Goal: Task Accomplishment & Management: Complete application form

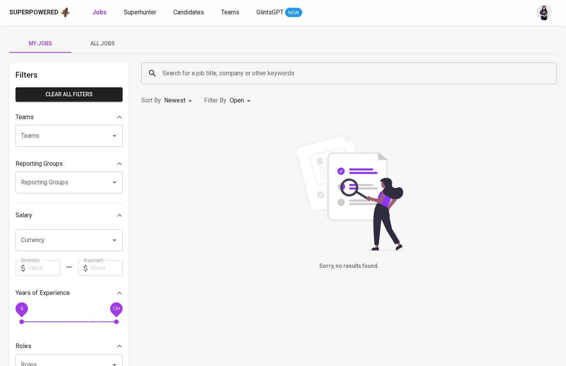
click at [93, 42] on span "All Jobs" at bounding box center [102, 44] width 53 height 10
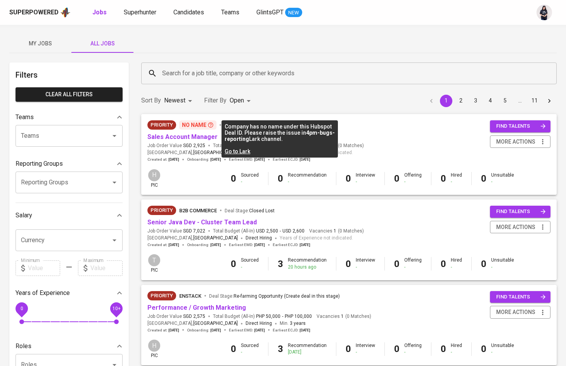
click at [192, 125] on p "No Name" at bounding box center [197, 124] width 37 height 9
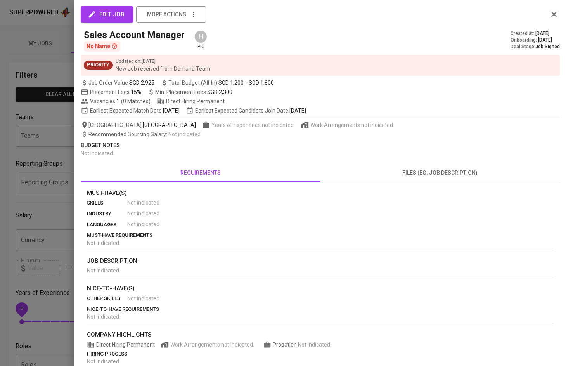
click at [114, 19] on span "edit job" at bounding box center [106, 14] width 35 height 10
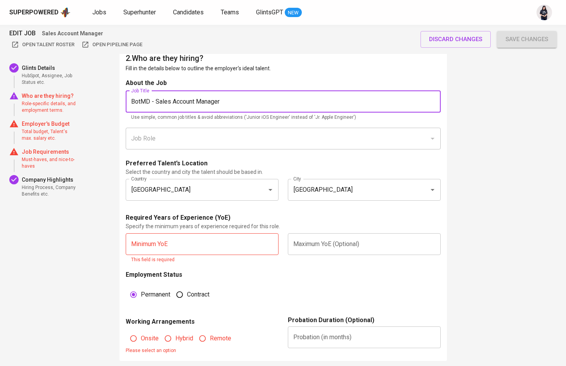
scroll to position [374, 0]
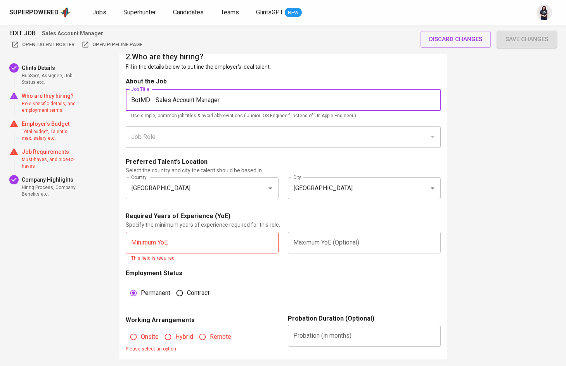
type input "BotMD - Sales Account Manager"
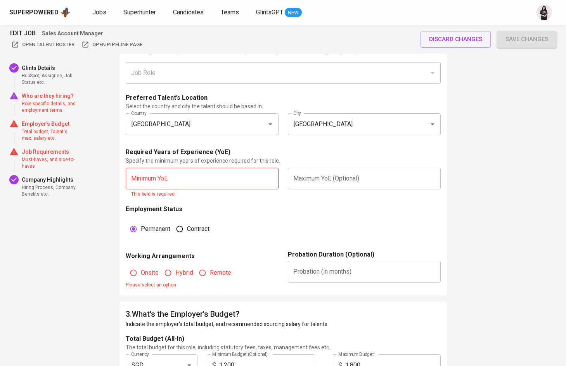
scroll to position [438, 0]
click at [227, 172] on input "text" at bounding box center [202, 178] width 153 height 22
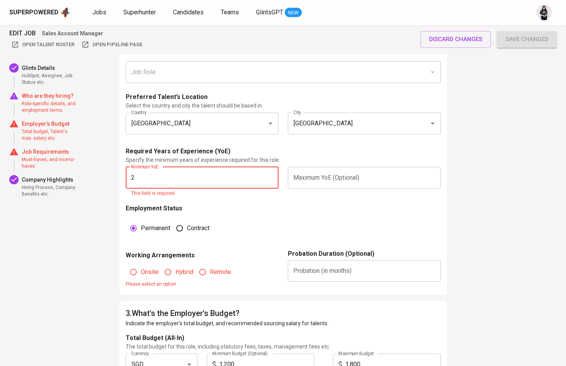
type input "2"
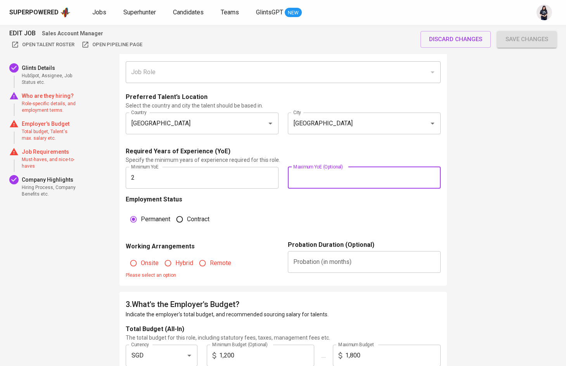
click at [319, 172] on input "text" at bounding box center [364, 178] width 153 height 22
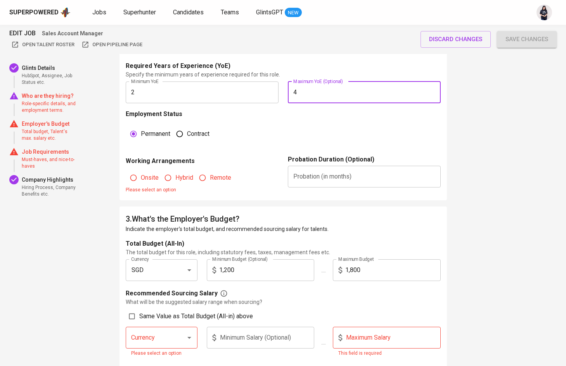
scroll to position [557, 0]
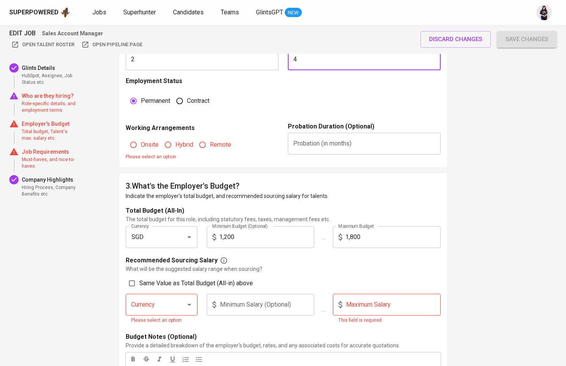
type input "4"
click at [326, 143] on input "text" at bounding box center [364, 144] width 153 height 22
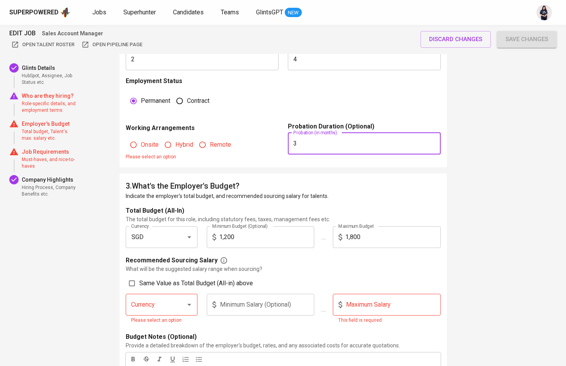
type input "3"
click at [214, 144] on span "Remote" at bounding box center [220, 144] width 21 height 9
click at [210, 144] on input "Remote" at bounding box center [202, 144] width 15 height 15
radio input "true"
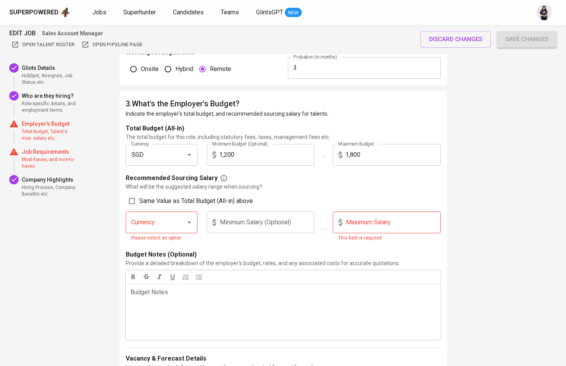
scroll to position [678, 0]
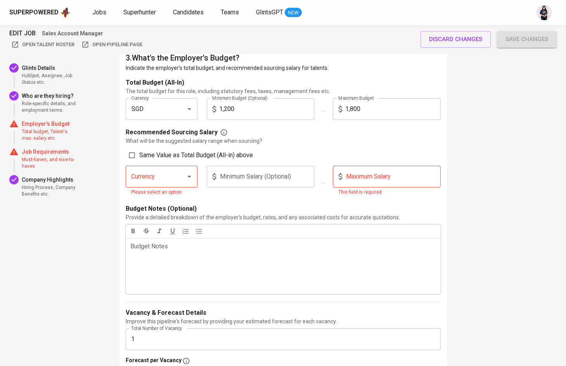
click at [158, 158] on span "Same Value as Total Budget (All-in) above" at bounding box center [196, 155] width 114 height 9
click at [139, 158] on input "Same Value as Total Budget (All-in) above" at bounding box center [132, 155] width 15 height 15
checkbox input "true"
type input "SGD"
type input "1,200"
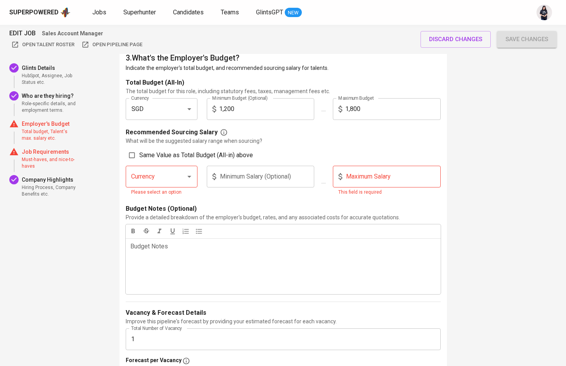
type input "1,800"
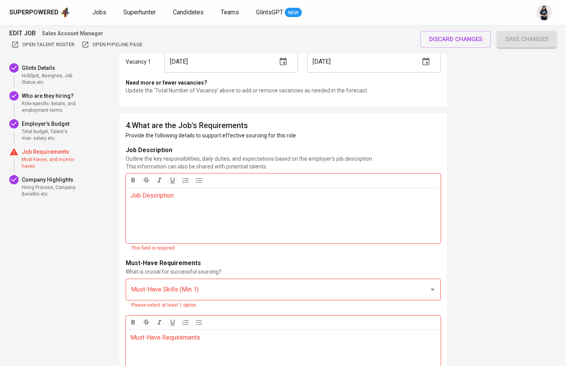
scroll to position [1004, 0]
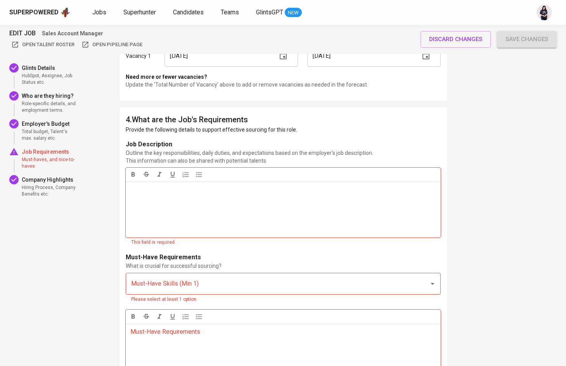
click at [225, 229] on div "Job Description ﻿" at bounding box center [283, 210] width 315 height 56
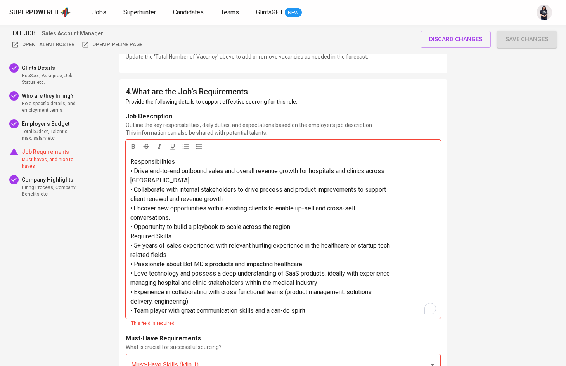
scroll to position [1053, 0]
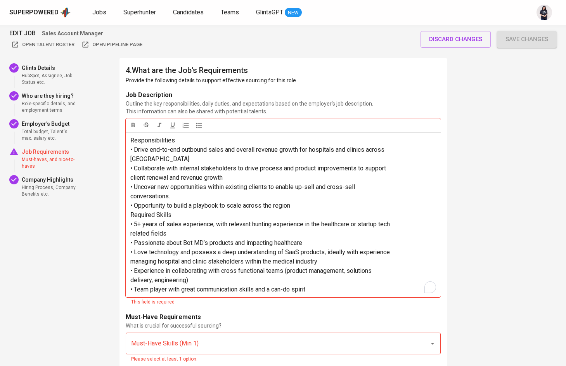
click at [134, 142] on span "Responsibilities" at bounding box center [152, 140] width 45 height 7
click at [196, 124] on icon "button" at bounding box center [199, 125] width 8 height 8
click at [130, 159] on span "[GEOGRAPHIC_DATA]" at bounding box center [159, 158] width 59 height 7
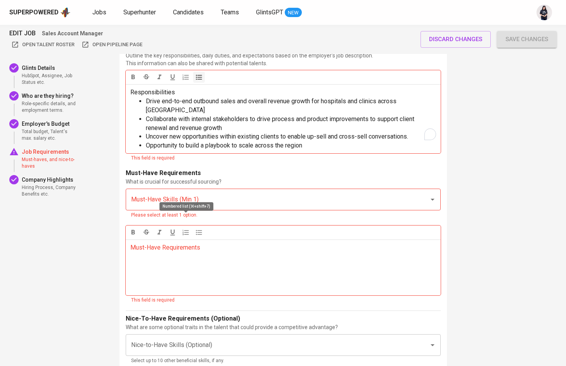
scroll to position [1107, 0]
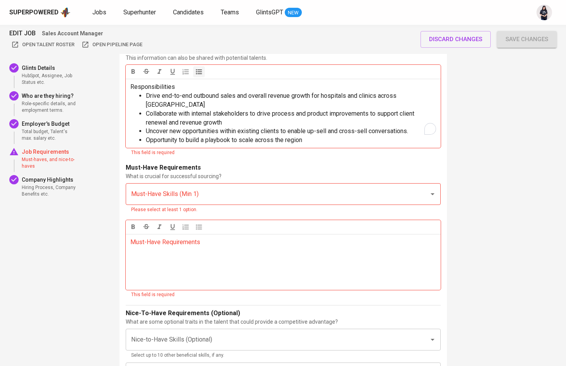
click at [166, 253] on div "Must-Have Requirements ﻿" at bounding box center [283, 262] width 315 height 56
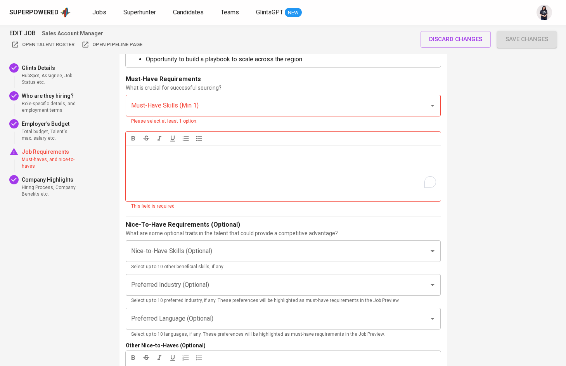
scroll to position [1131, 0]
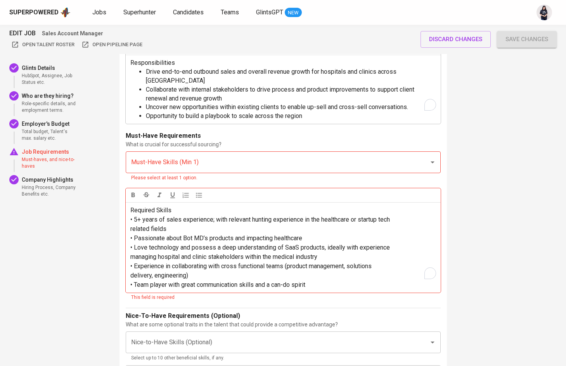
click at [135, 216] on span "• 5+ years of sales experience; with relevant hunting experience in the healthc…" at bounding box center [260, 219] width 260 height 7
click at [198, 193] on icon "button" at bounding box center [199, 195] width 6 height 5
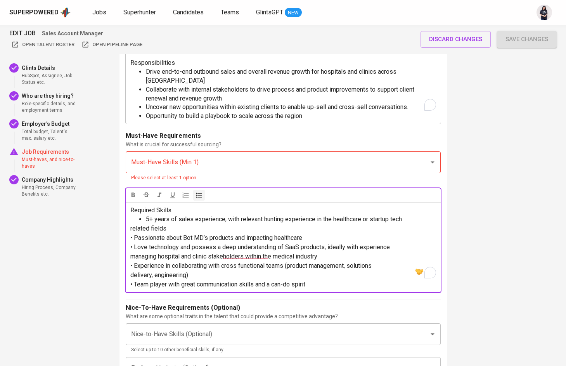
click at [128, 217] on div "Required Skills 5+ years of sales experience, with relevant hunting experience …" at bounding box center [283, 247] width 315 height 90
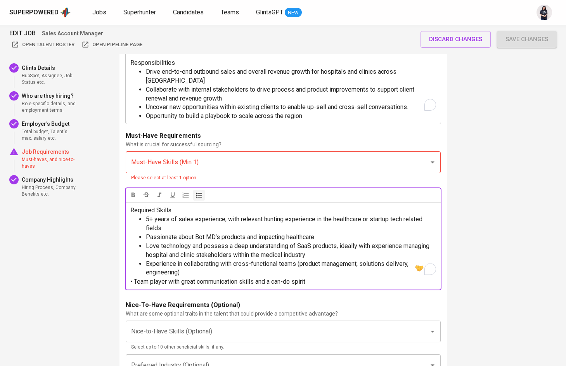
click at [136, 278] on span "• Team player with great communication skills and a can-do spirit" at bounding box center [217, 281] width 175 height 7
click at [417, 215] on span "5+ years of sales experience, with relevant hunting experience in the healthcar…" at bounding box center [285, 223] width 278 height 16
click at [214, 155] on input "Must-Have Skills (Min 1)" at bounding box center [272, 162] width 286 height 15
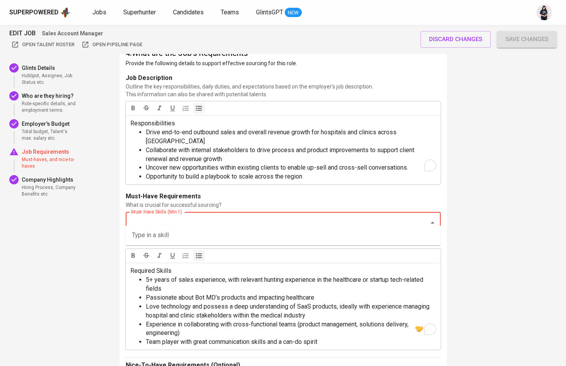
scroll to position [1070, 0]
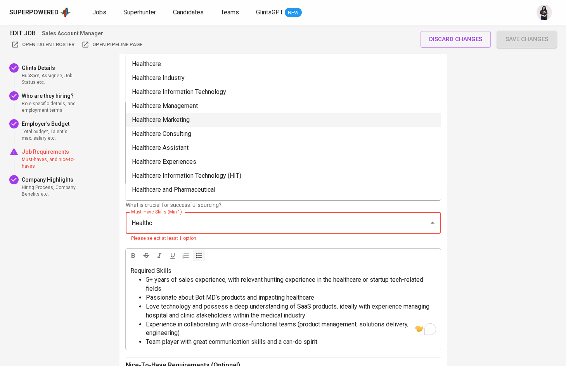
click at [256, 118] on li "Healthcare Marketing" at bounding box center [283, 120] width 315 height 14
type input "Healthc"
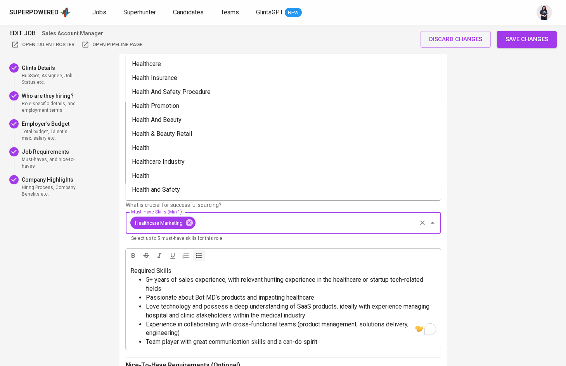
click at [236, 215] on input "Must-Have Skills (Min 1)" at bounding box center [306, 222] width 219 height 15
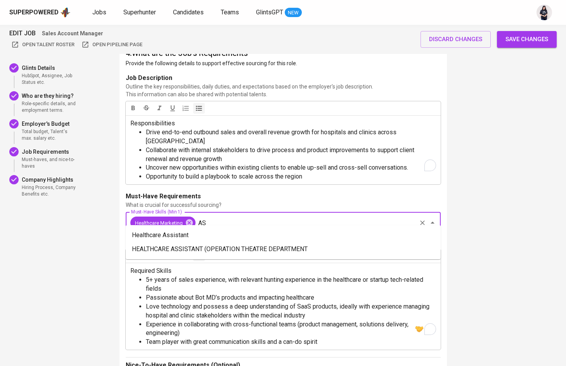
type input "A"
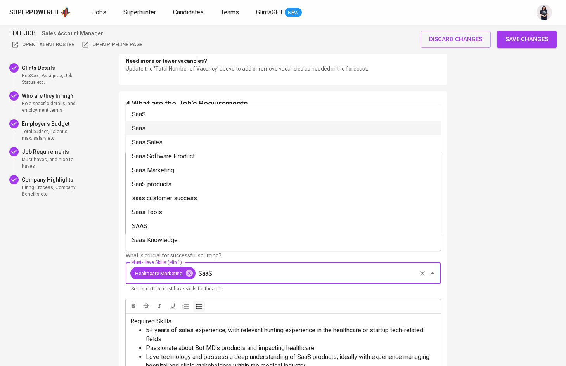
scroll to position [1019, 0]
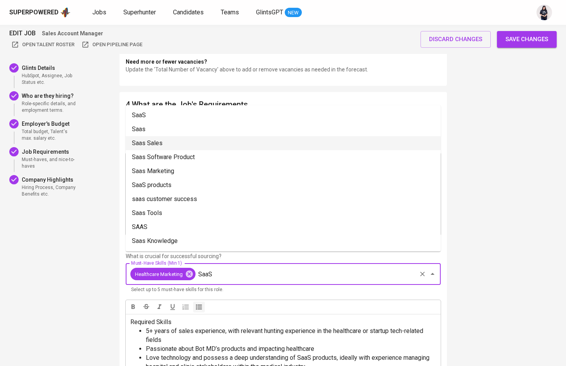
click at [176, 149] on li "Saas Sales" at bounding box center [283, 143] width 315 height 14
type input "SaaS"
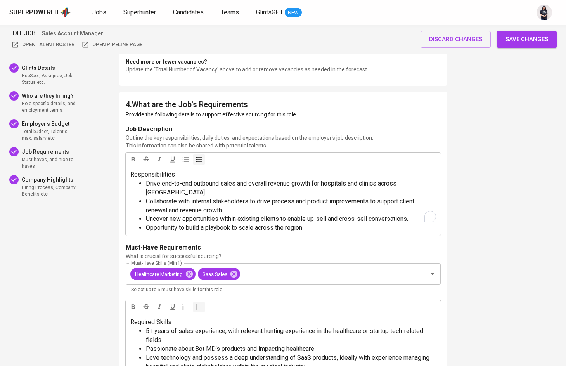
click at [541, 41] on span "Save changes" at bounding box center [527, 39] width 43 height 10
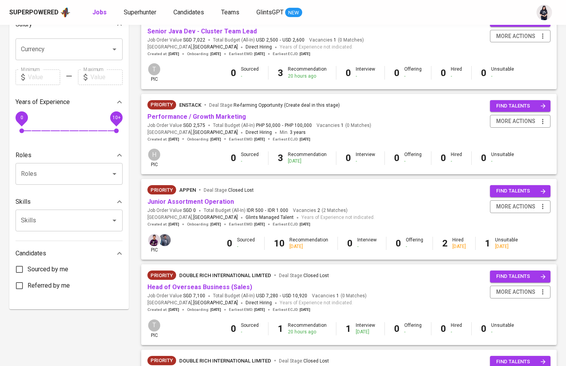
scroll to position [191, 0]
